Goal: Check status

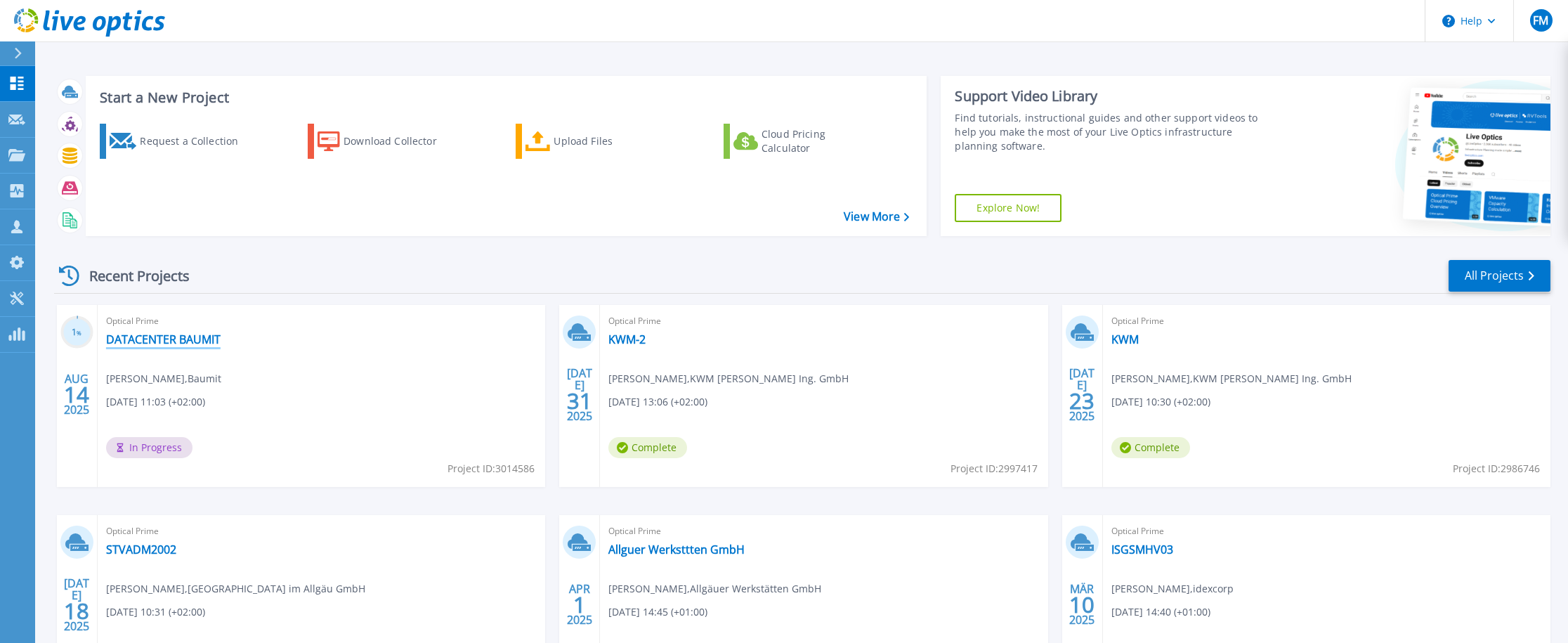
click at [174, 347] on link "DATACENTER BAUMIT" at bounding box center [163, 340] width 115 height 14
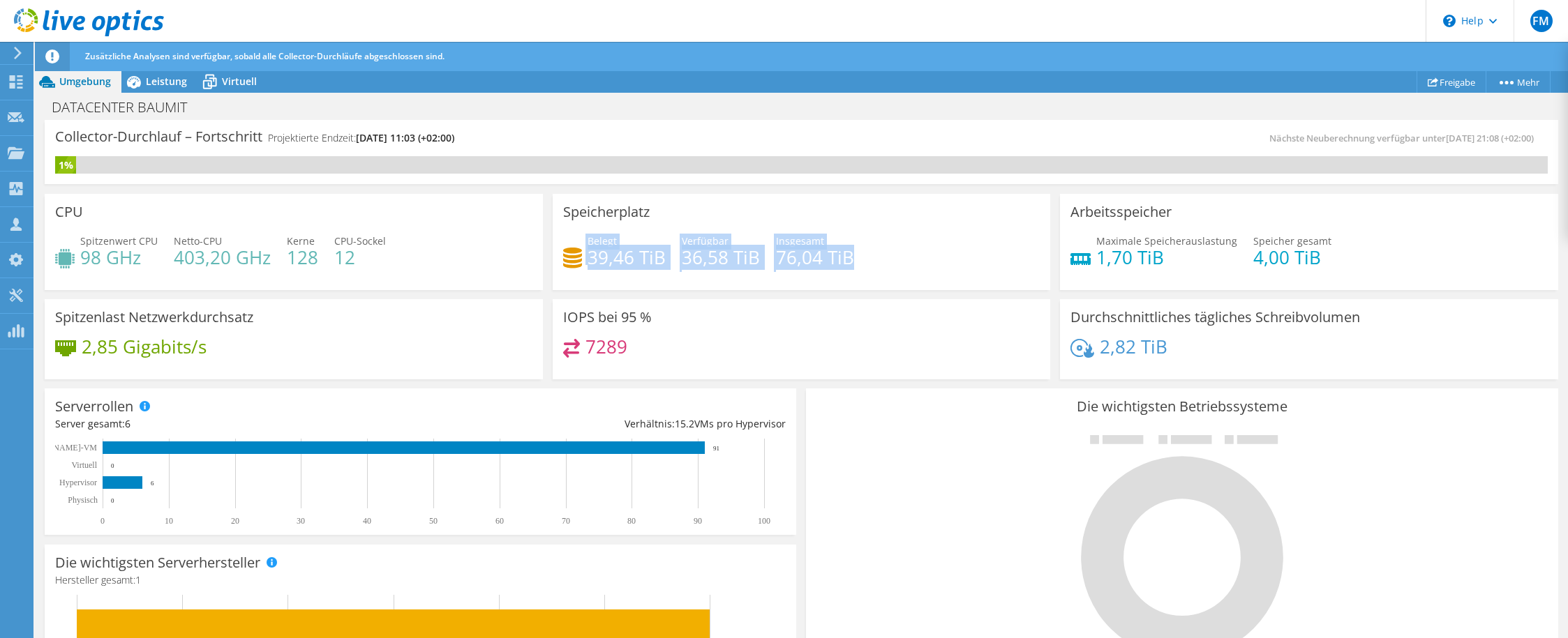
drag, startPoint x: 184, startPoint y: 258, endPoint x: 762, endPoint y: 274, distance: 578.2
click at [759, 275] on div "CPU Spitzenwert CPU 98 GHz Netto-CPU 403,20 GHz Kerne 128 CPU-Sockel 12 Speiche…" at bounding box center [801, 286] width 1523 height 195
click at [769, 267] on div "Belegt 39,46 TiB Verfügbar 36,58 TiB Insgesamt 76,04 TiB" at bounding box center [802, 256] width 478 height 45
click at [704, 261] on h4 "36,58 TiB" at bounding box center [720, 257] width 79 height 15
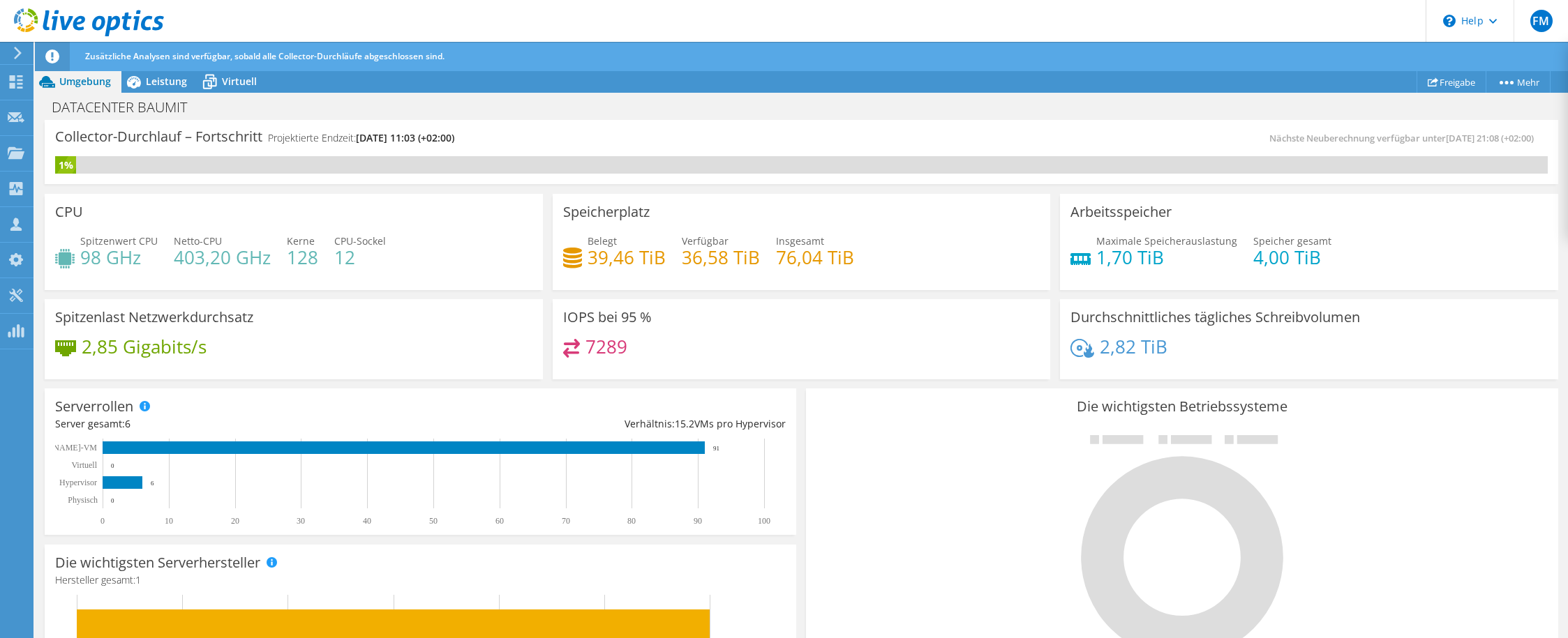
click at [704, 261] on h4 "36,58 TiB" at bounding box center [720, 257] width 79 height 15
click at [591, 253] on h4 "39,46 TiB" at bounding box center [626, 257] width 79 height 15
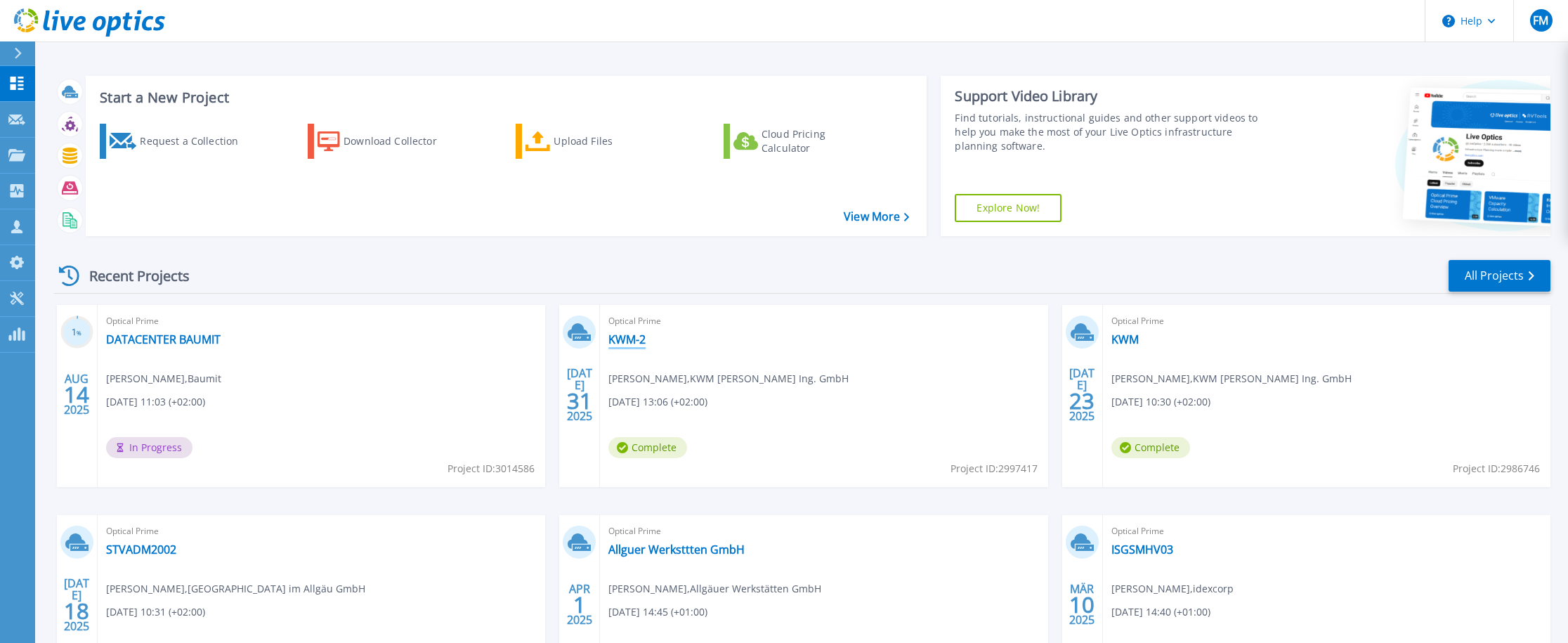
click at [615, 342] on link "KWM-2" at bounding box center [627, 340] width 37 height 14
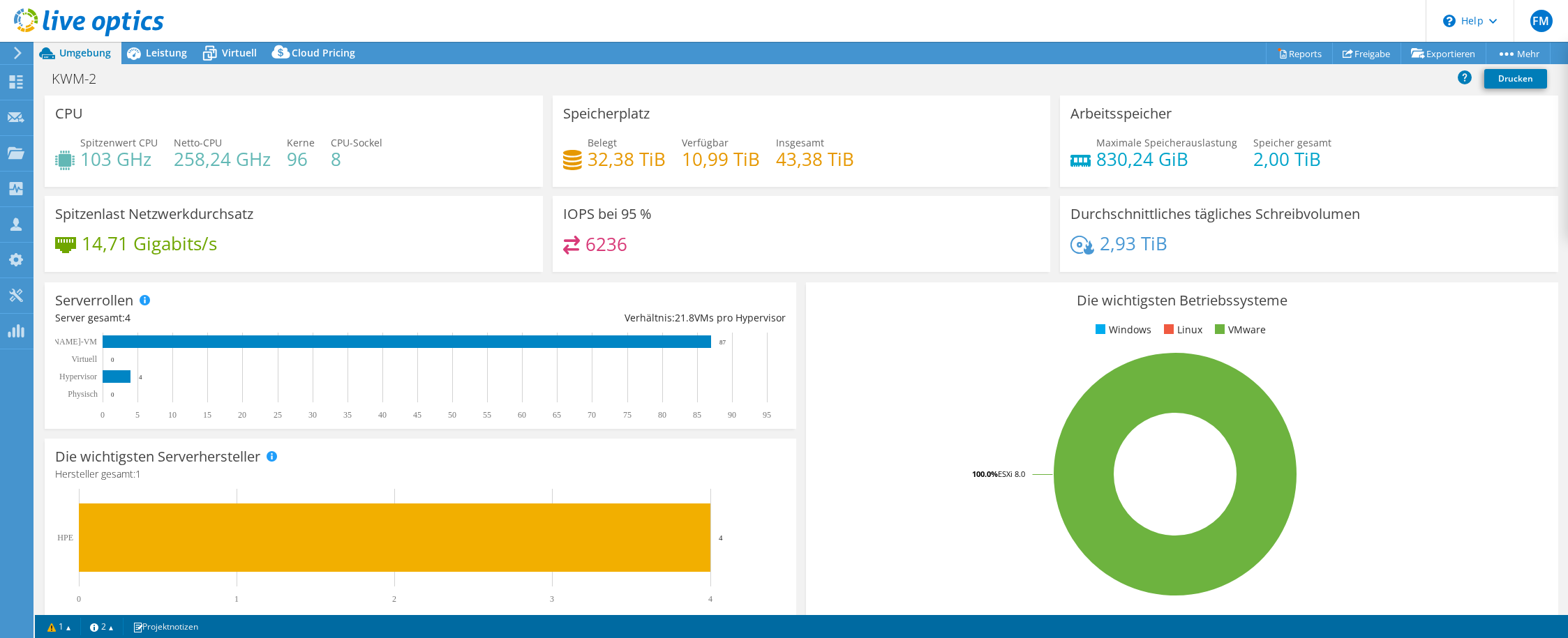
select select "USD"
click at [181, 54] on span "Leistung" at bounding box center [166, 52] width 41 height 13
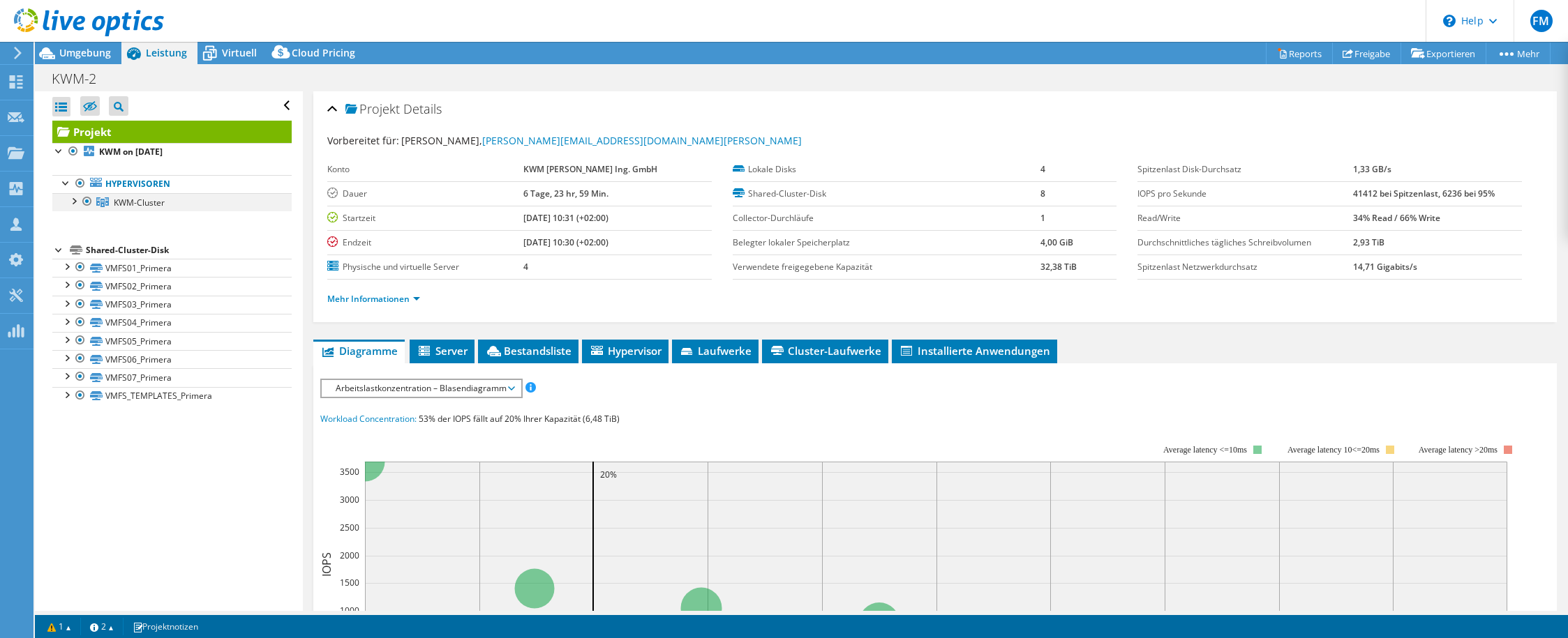
click at [72, 199] on div at bounding box center [73, 200] width 14 height 14
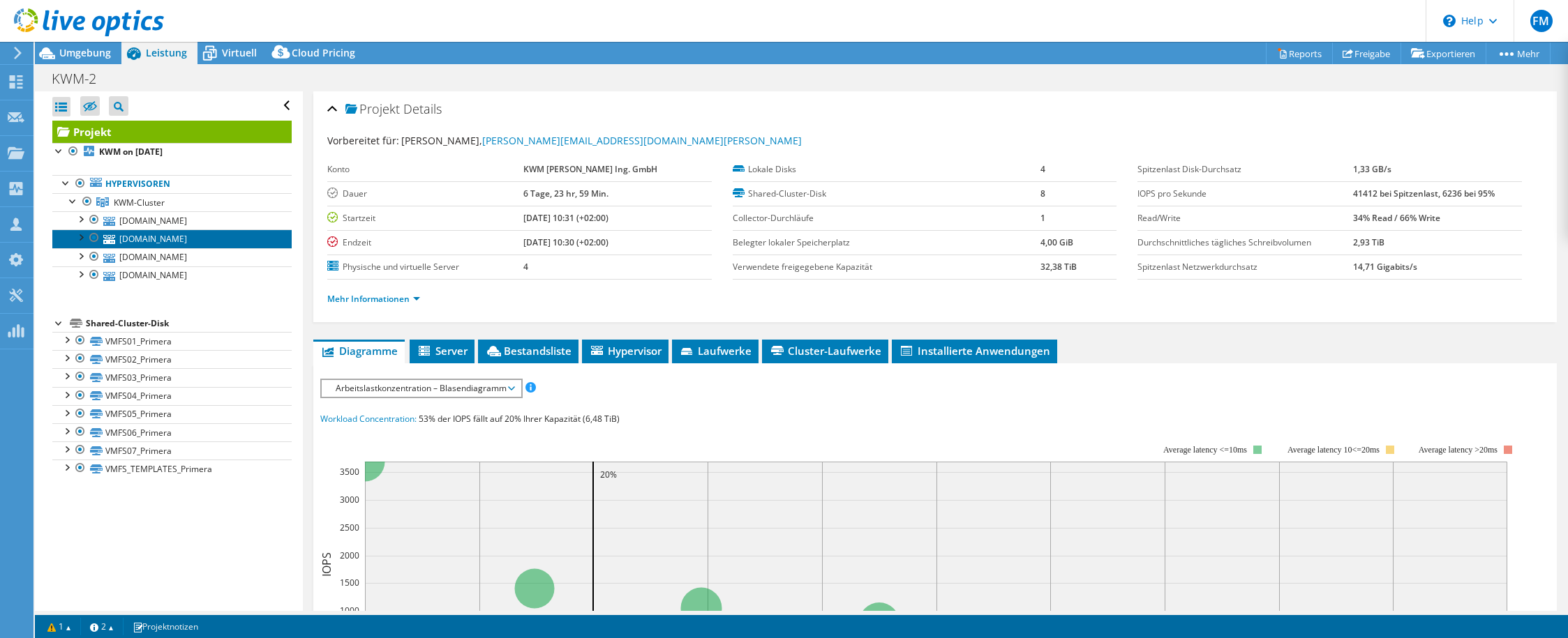
click at [143, 230] on link "[DOMAIN_NAME]" at bounding box center [171, 238] width 239 height 19
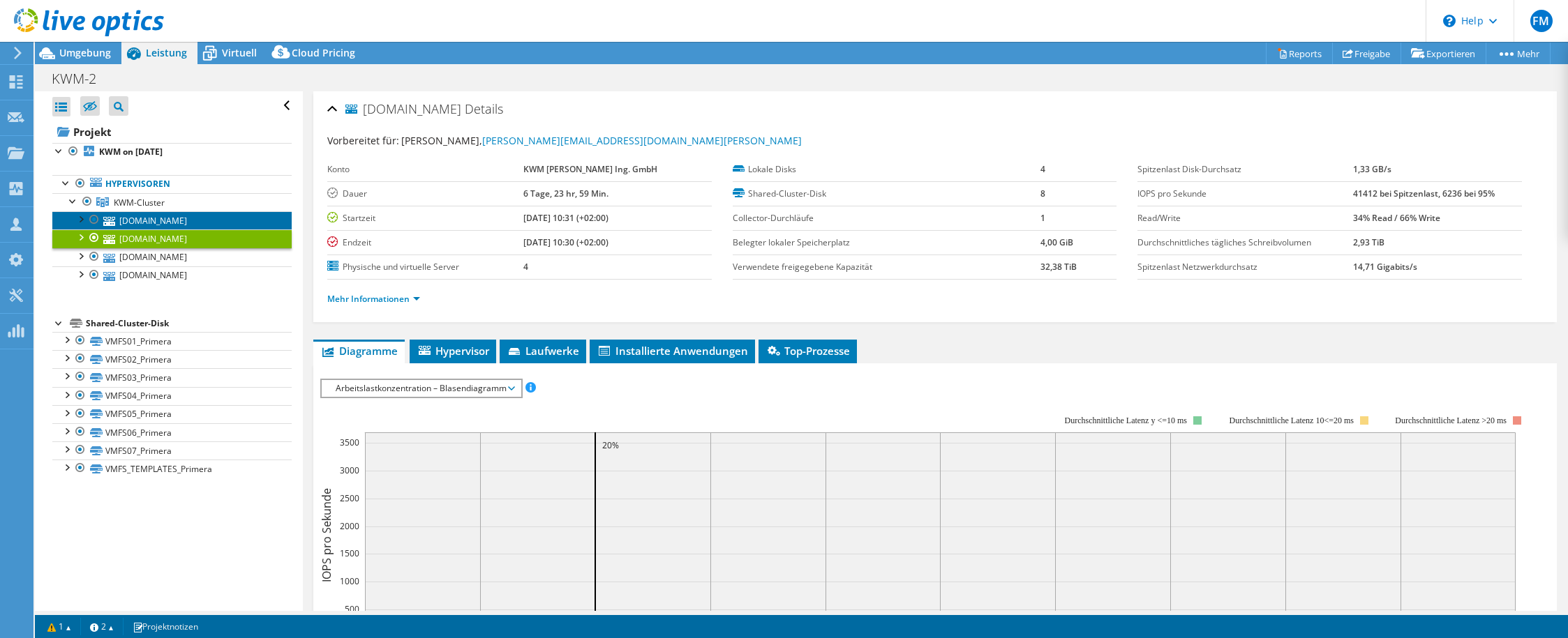
click at [145, 223] on link "[DOMAIN_NAME]" at bounding box center [171, 220] width 239 height 19
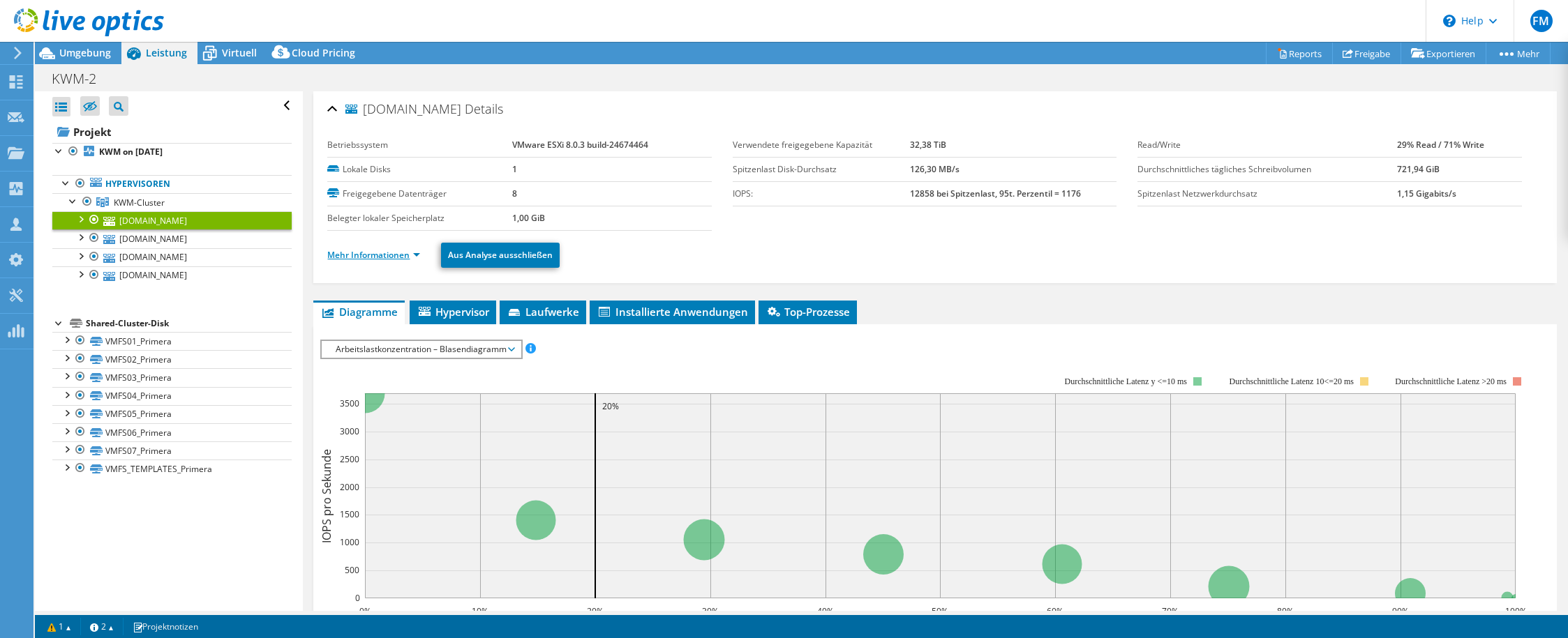
click at [388, 251] on link "Mehr Informationen" at bounding box center [373, 254] width 93 height 11
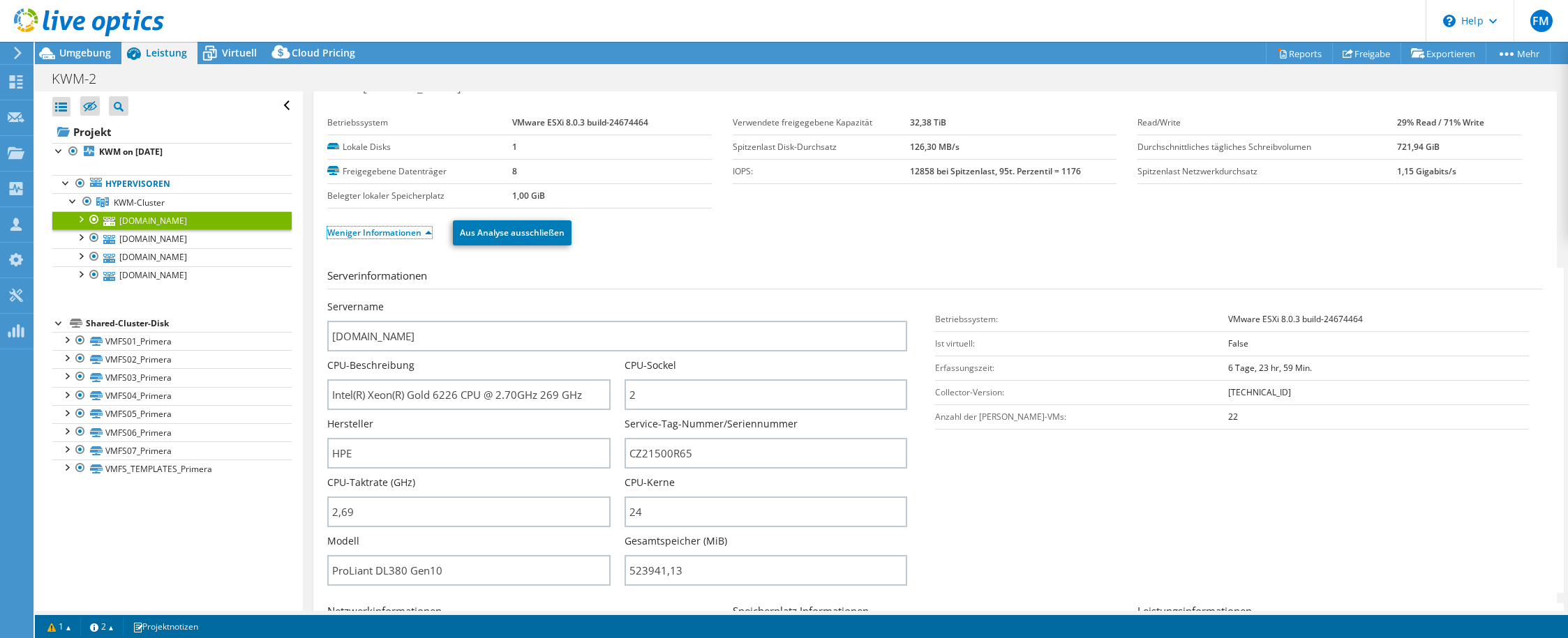
scroll to position [59, 0]
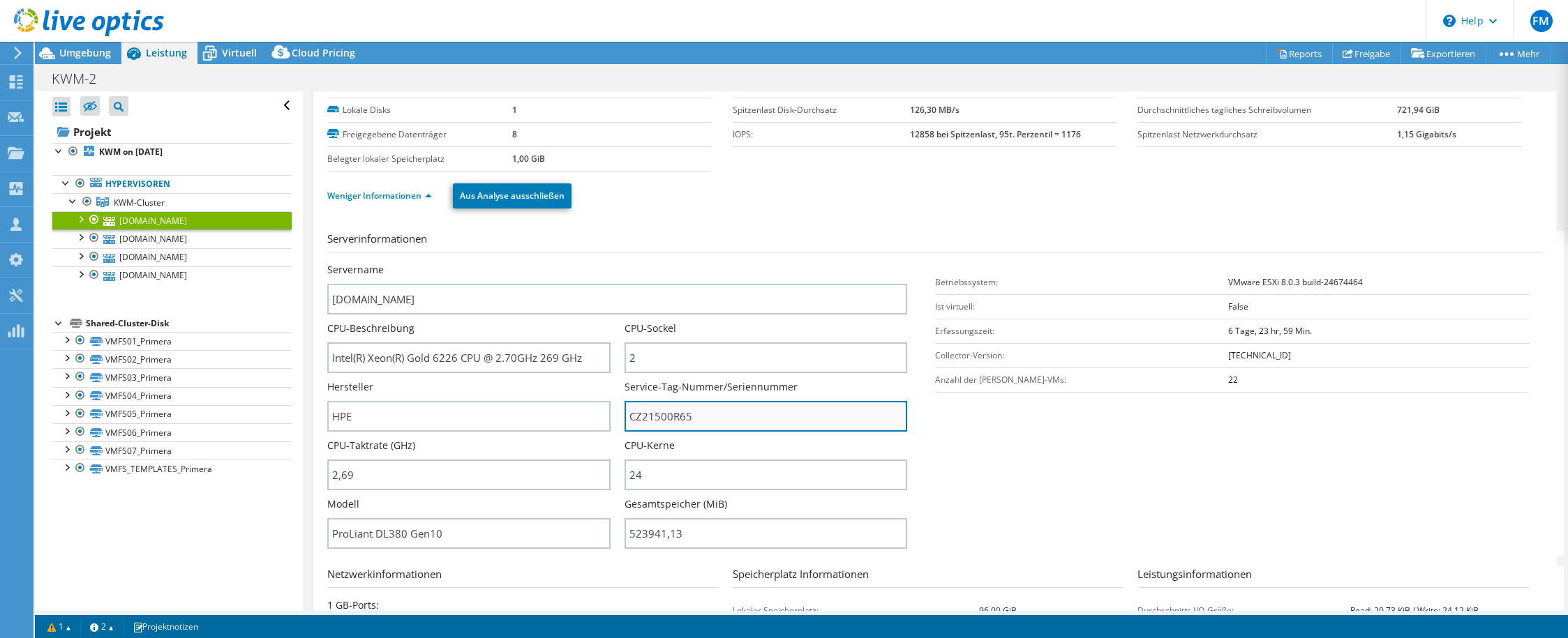
click at [712, 420] on input "CZ21500R65" at bounding box center [765, 416] width 283 height 31
click at [710, 417] on input "CZ21500R65" at bounding box center [765, 416] width 283 height 31
click at [692, 424] on input "CZ21500R65" at bounding box center [765, 416] width 283 height 31
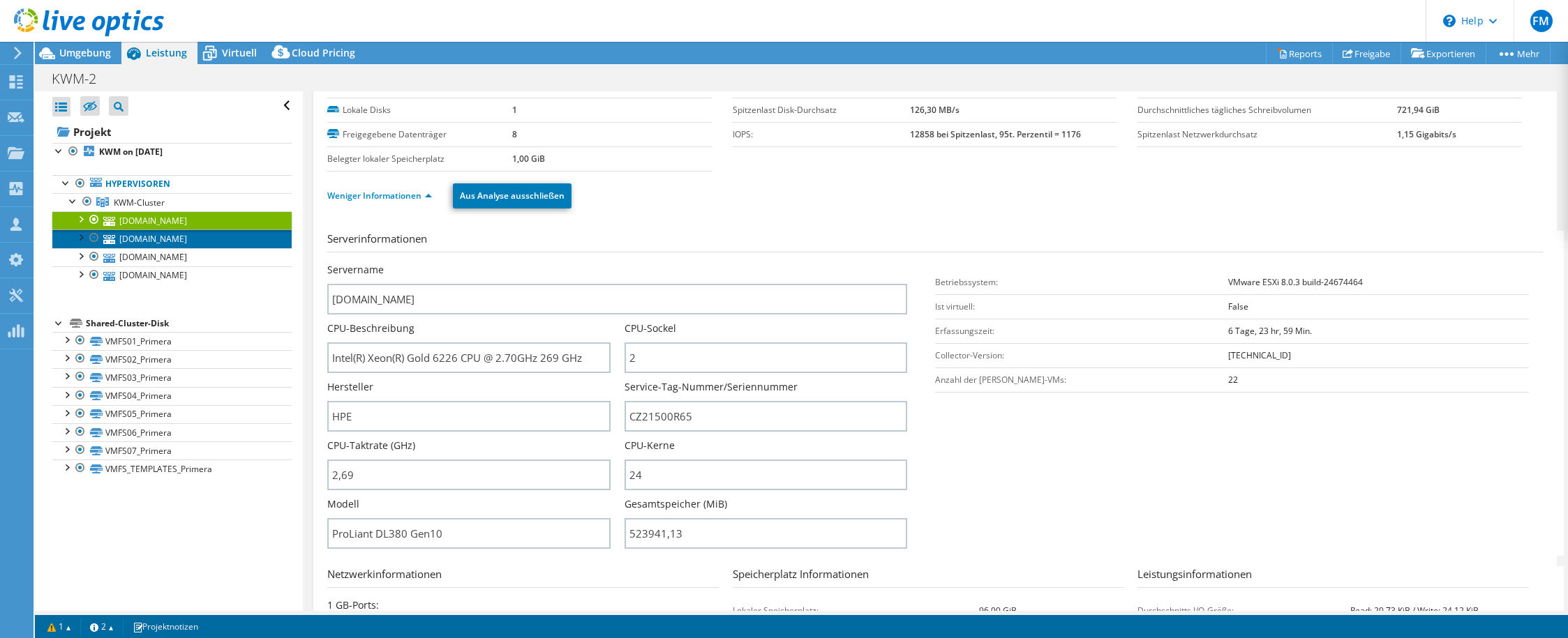
click at [219, 244] on link "kwmesxi04.kwmgroup.de" at bounding box center [171, 238] width 239 height 19
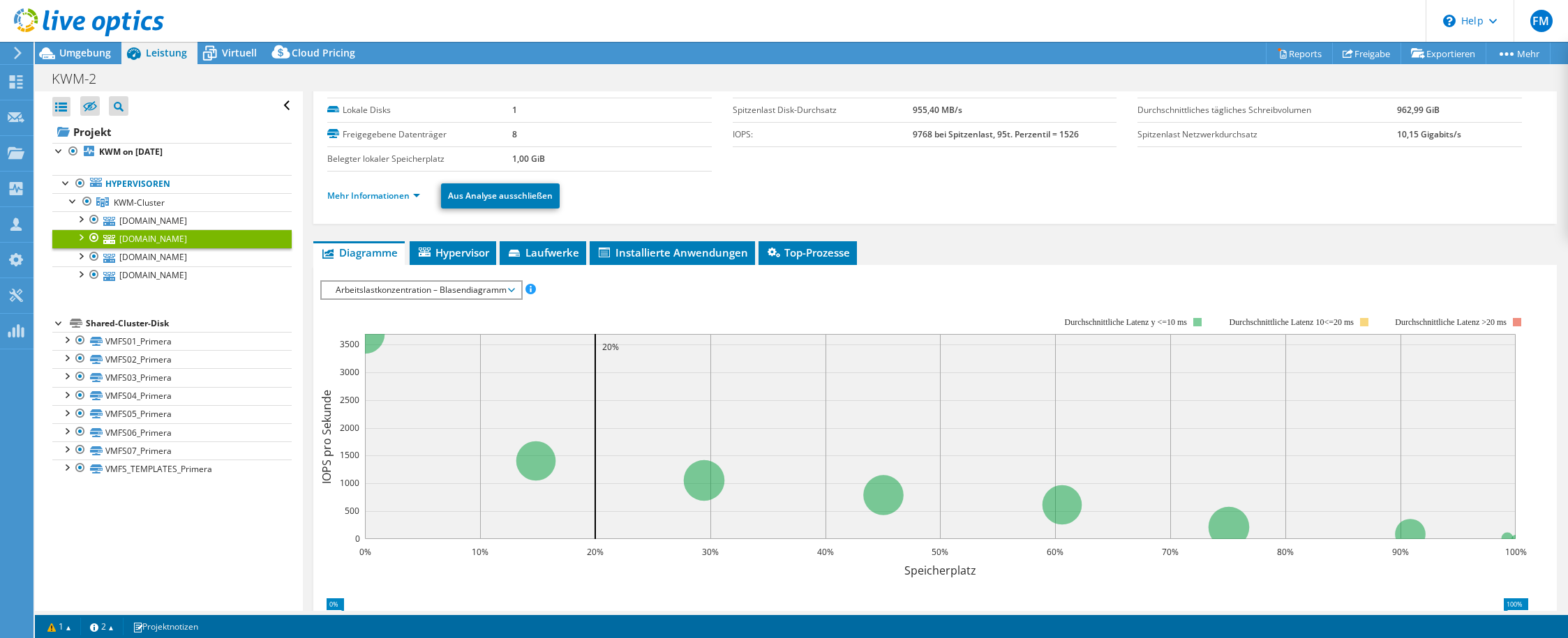
click at [382, 188] on ul "Mehr Informationen Aus Analyse ausschließen" at bounding box center [935, 194] width 1215 height 28
click at [381, 196] on link "Mehr Informationen" at bounding box center [373, 195] width 93 height 11
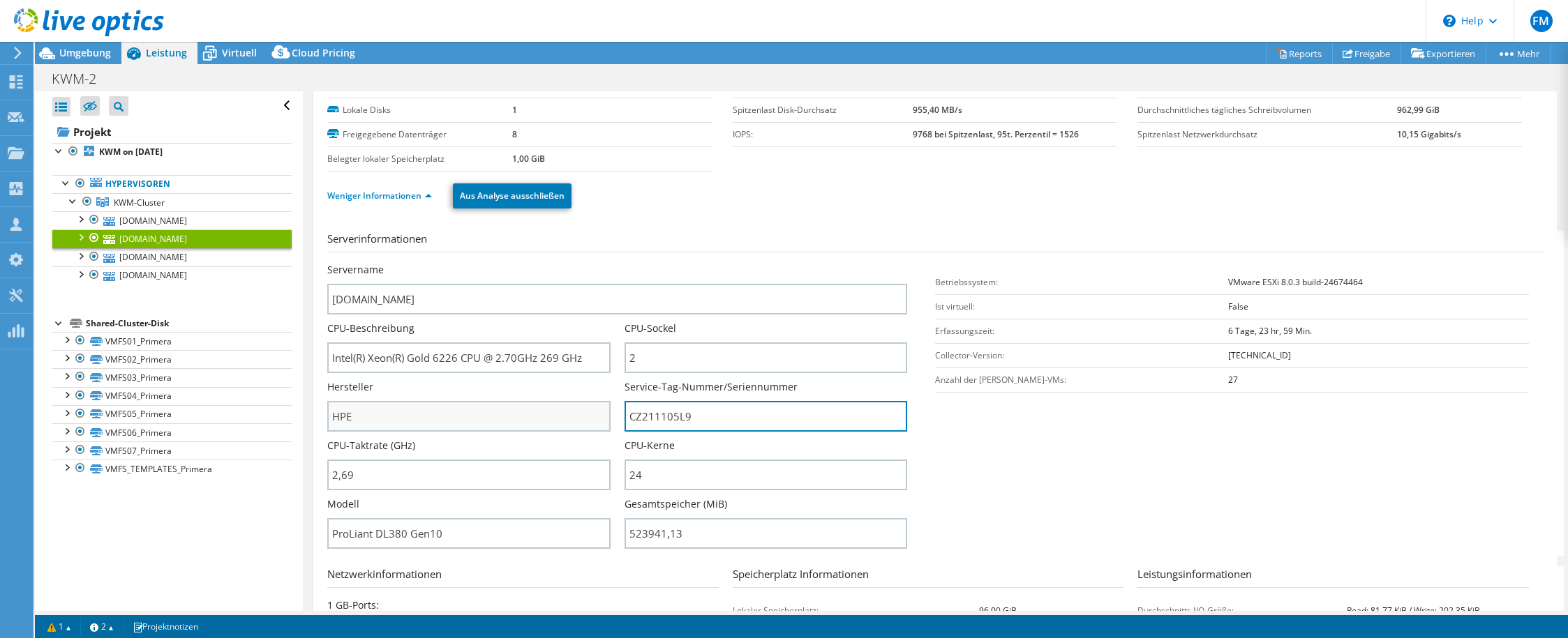
drag, startPoint x: 629, startPoint y: 413, endPoint x: 602, endPoint y: 416, distance: 27.2
click at [602, 263] on div "Servername kwmesxi04.kwmgroup.de CPU-Beschreibung Intel(R) Xeon(R) Gold 6226 CP…" at bounding box center [624, 263] width 594 height 0
click at [679, 429] on input "CZ211105L9" at bounding box center [765, 416] width 283 height 31
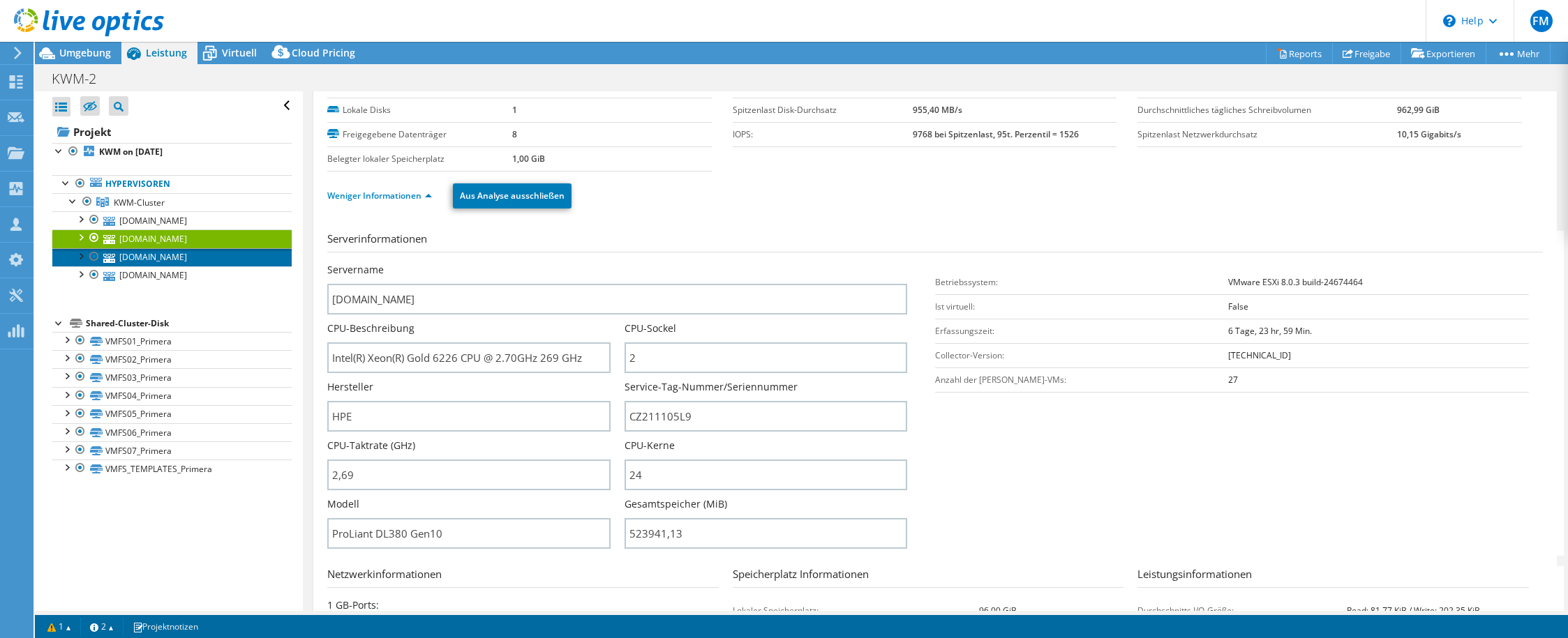
click at [133, 254] on link "kwmesxi01.kwmgroup.de" at bounding box center [171, 257] width 239 height 19
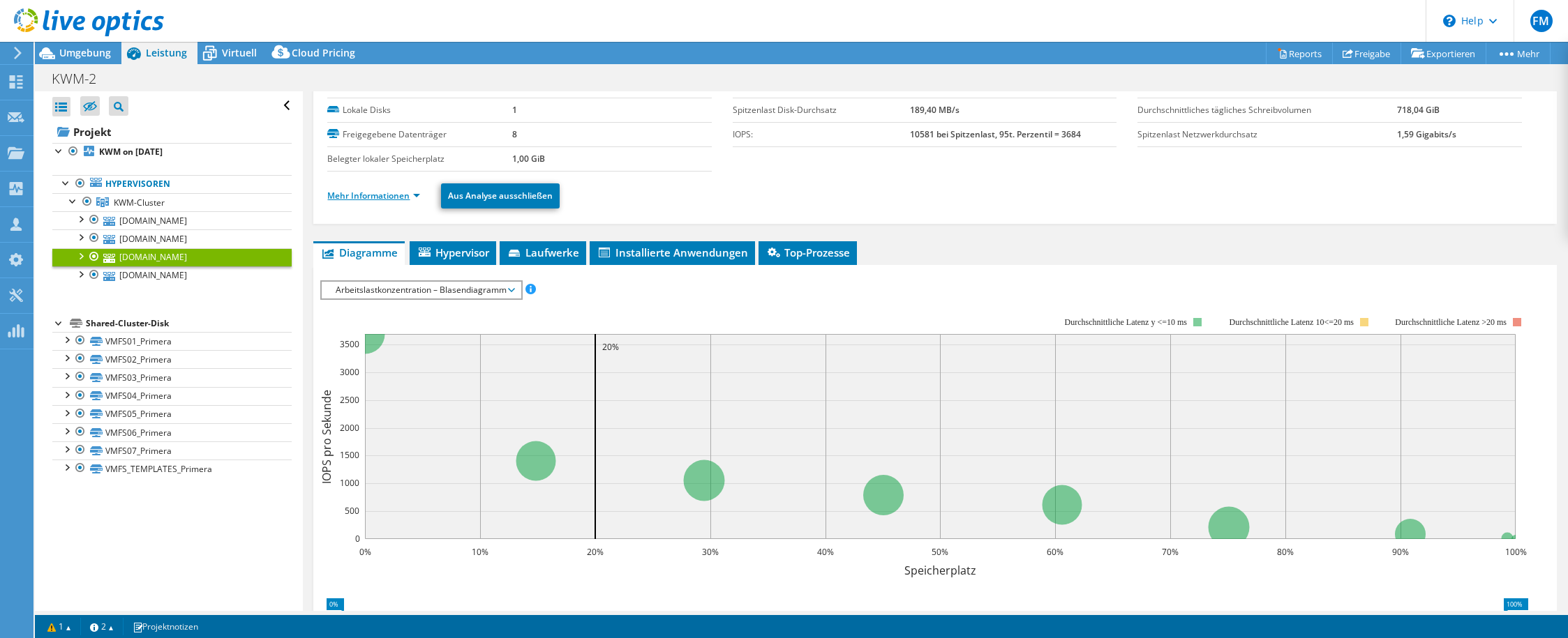
click at [366, 198] on link "Mehr Informationen" at bounding box center [373, 195] width 93 height 11
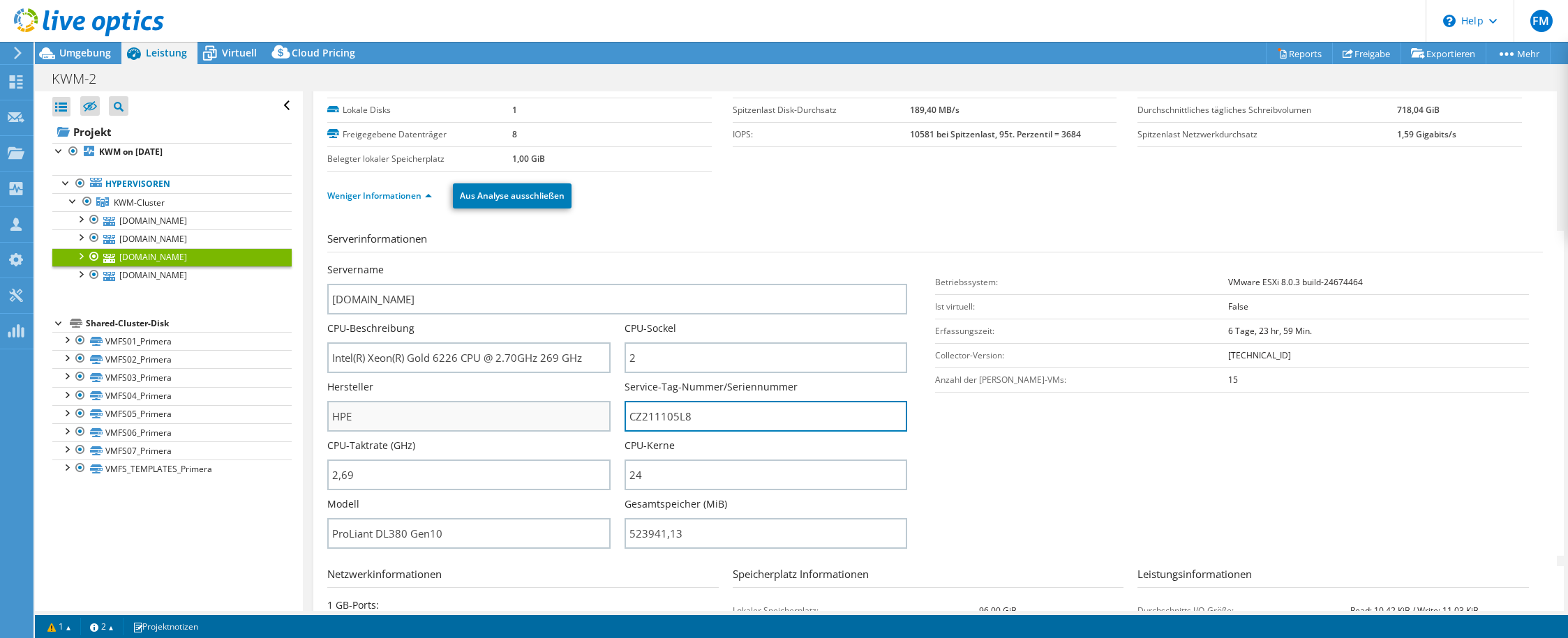
drag, startPoint x: 703, startPoint y: 421, endPoint x: 604, endPoint y: 418, distance: 99.0
click at [603, 263] on div "Servername kwmesxi01.kwmgroup.de CPU-Beschreibung Intel(R) Xeon(R) Gold 6226 CP…" at bounding box center [624, 263] width 594 height 0
click at [660, 428] on input "CZ211105L8" at bounding box center [765, 416] width 283 height 31
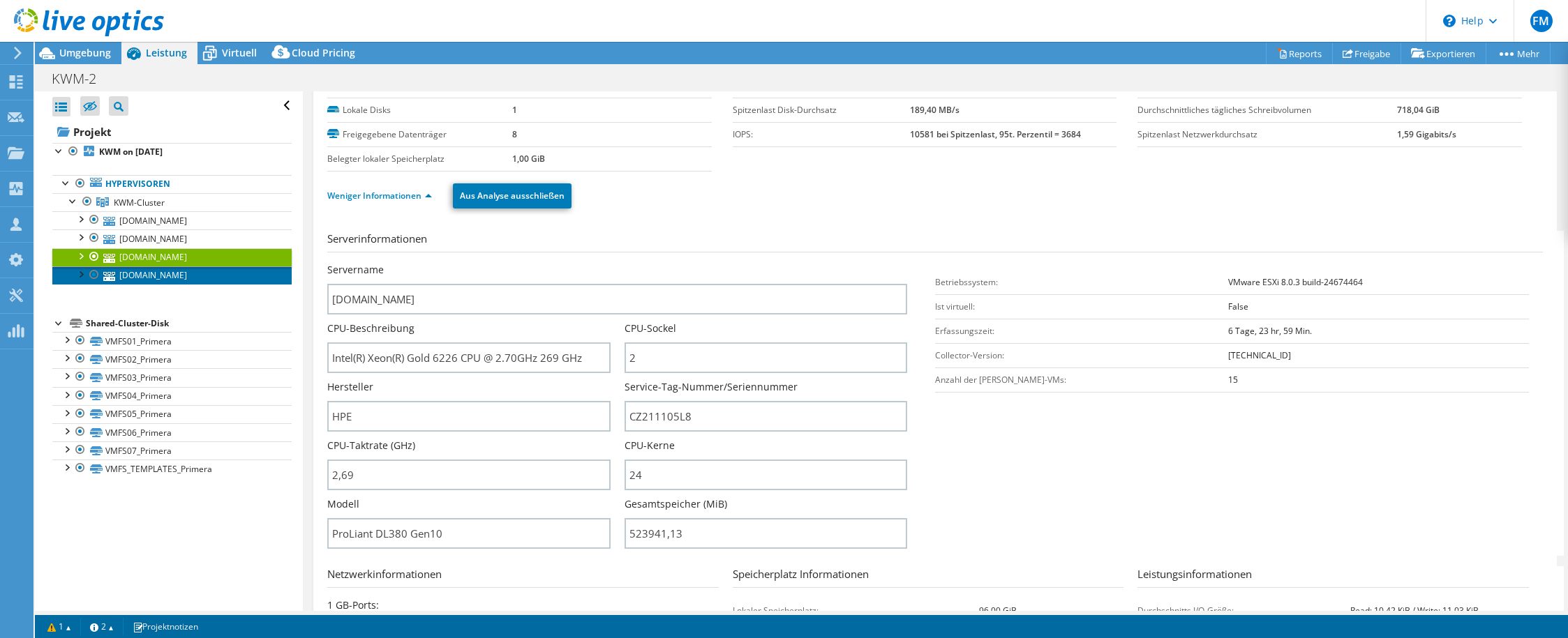
click at [145, 278] on link "kwmesxi03.kwmgroup.de" at bounding box center [171, 275] width 239 height 19
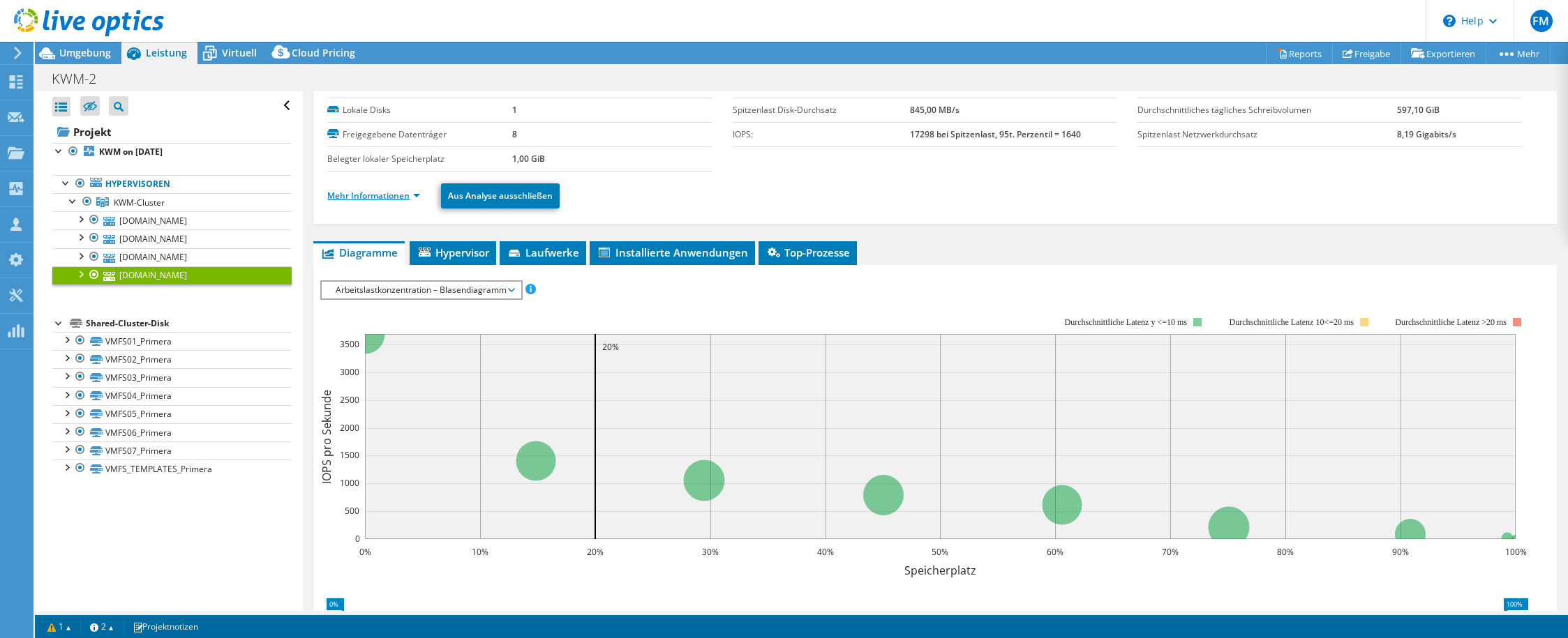
drag, startPoint x: 379, startPoint y: 178, endPoint x: 382, endPoint y: 197, distance: 19.2
click at [380, 178] on div "Mehr Informationen Aus Analyse ausschließen" at bounding box center [935, 195] width 1215 height 49
click at [382, 200] on link "Mehr Informationen" at bounding box center [373, 195] width 93 height 11
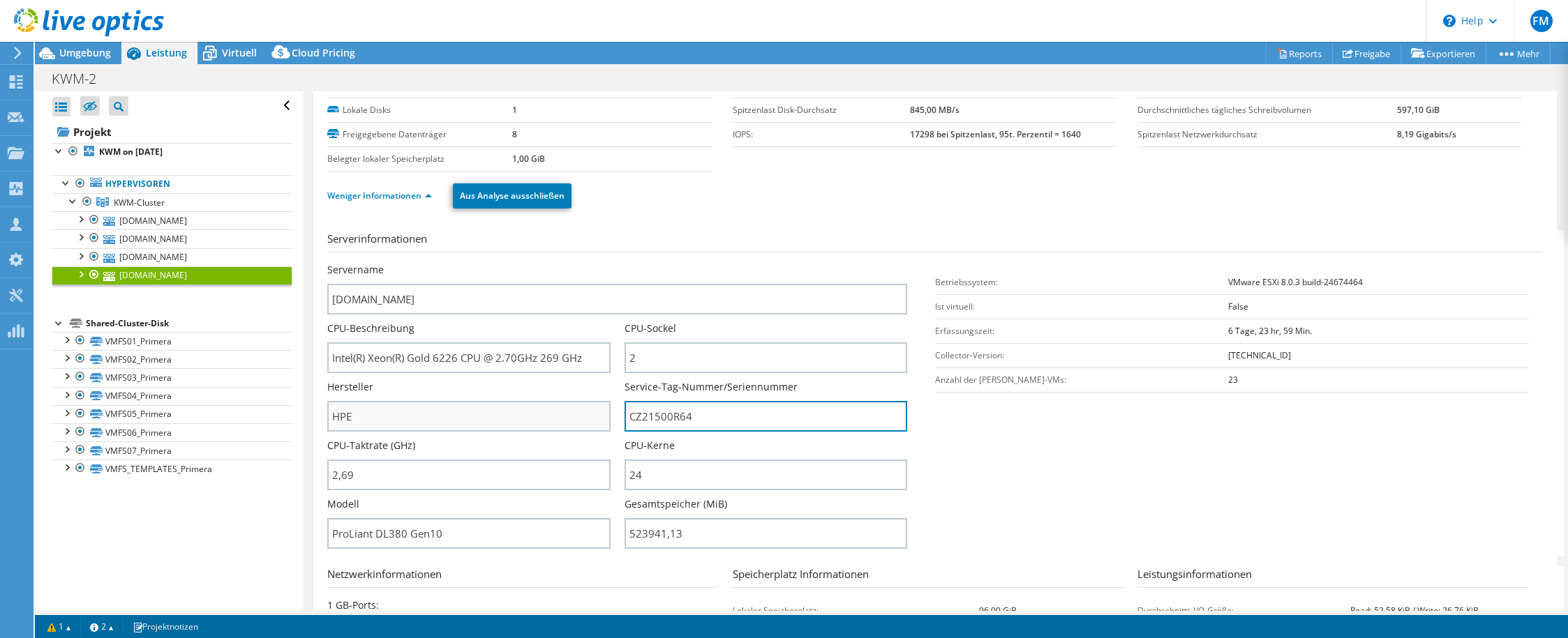
drag, startPoint x: 657, startPoint y: 424, endPoint x: 537, endPoint y: 436, distance: 120.6
click at [537, 263] on div "Servername kwmesxi03.kwmgroup.de CPU-Beschreibung Intel(R) Xeon(R) Gold 6226 CP…" at bounding box center [624, 263] width 594 height 0
click at [669, 424] on input "CZ21500R64" at bounding box center [765, 416] width 283 height 31
